Goal: Navigation & Orientation: Find specific page/section

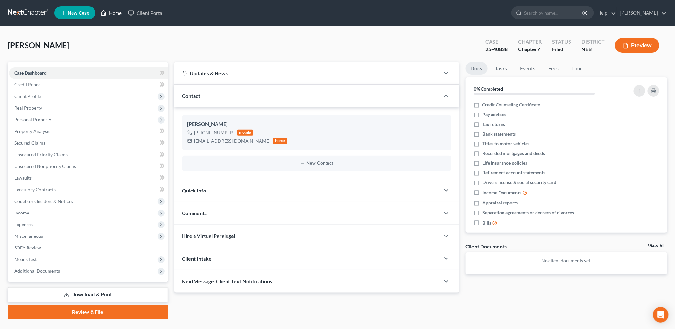
click at [105, 14] on icon at bounding box center [104, 13] width 6 height 8
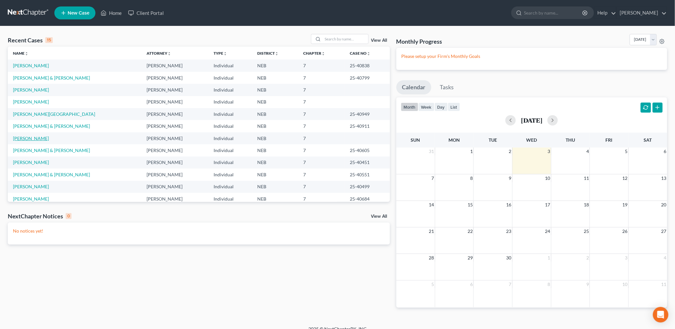
click at [36, 138] on link "[PERSON_NAME]" at bounding box center [31, 138] width 36 height 5
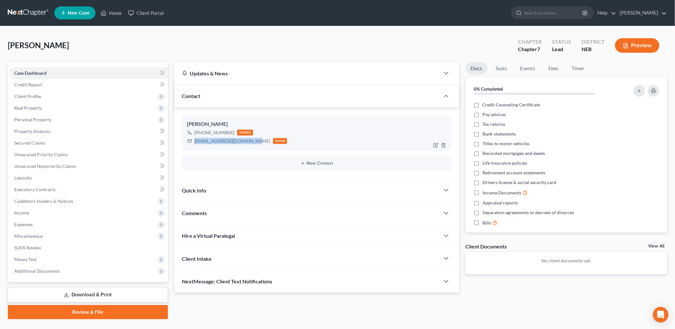
drag, startPoint x: 194, startPoint y: 140, endPoint x: 248, endPoint y: 141, distance: 54.0
click at [248, 141] on div "[EMAIL_ADDRESS][DOMAIN_NAME]" at bounding box center [232, 141] width 76 height 6
copy div "[EMAIL_ADDRESS][DOMAIN_NAME]"
click at [115, 14] on link "Home" at bounding box center [110, 13] width 27 height 12
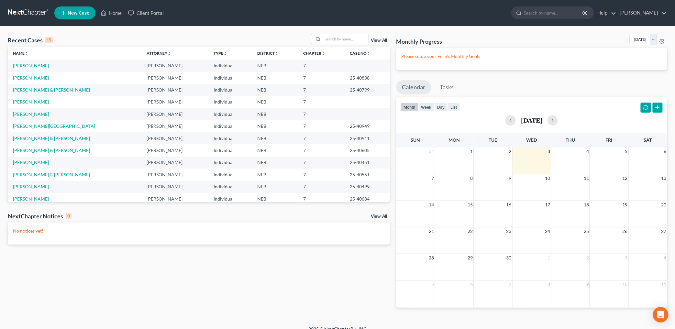
click at [37, 102] on link "[PERSON_NAME]" at bounding box center [31, 101] width 36 height 5
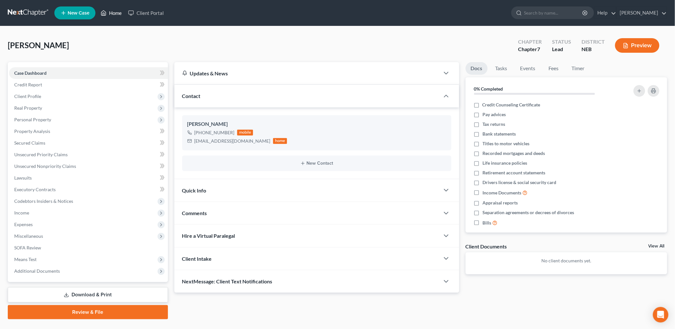
click at [117, 12] on link "Home" at bounding box center [110, 13] width 27 height 12
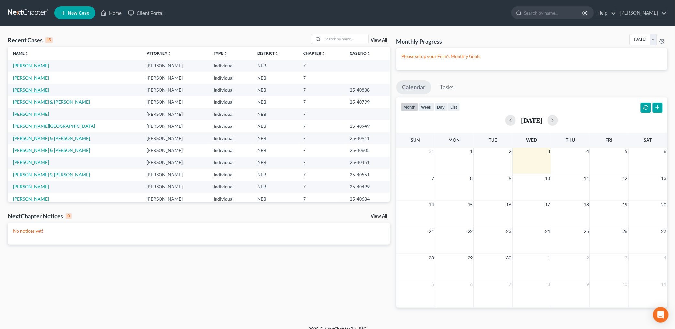
click at [37, 89] on link "[PERSON_NAME]" at bounding box center [31, 89] width 36 height 5
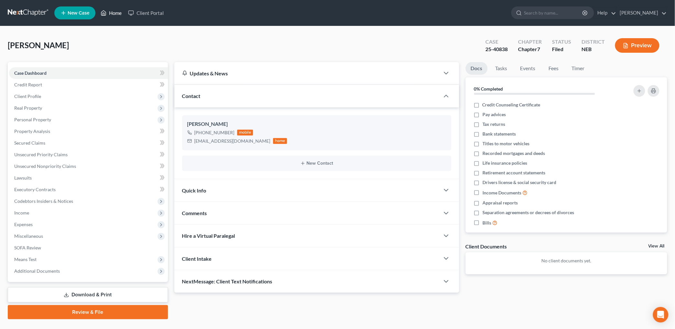
click at [112, 11] on link "Home" at bounding box center [110, 13] width 27 height 12
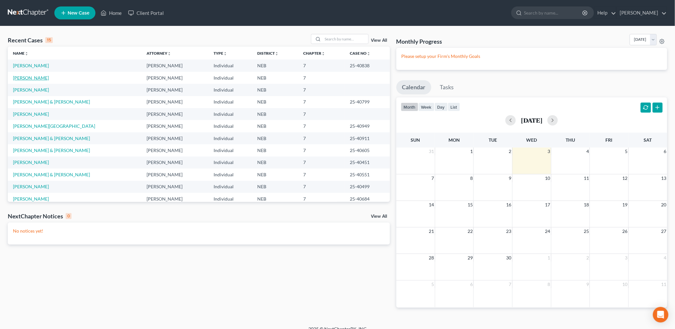
click at [34, 76] on link "[PERSON_NAME]" at bounding box center [31, 77] width 36 height 5
